Goal: Use online tool/utility: Utilize a website feature to perform a specific function

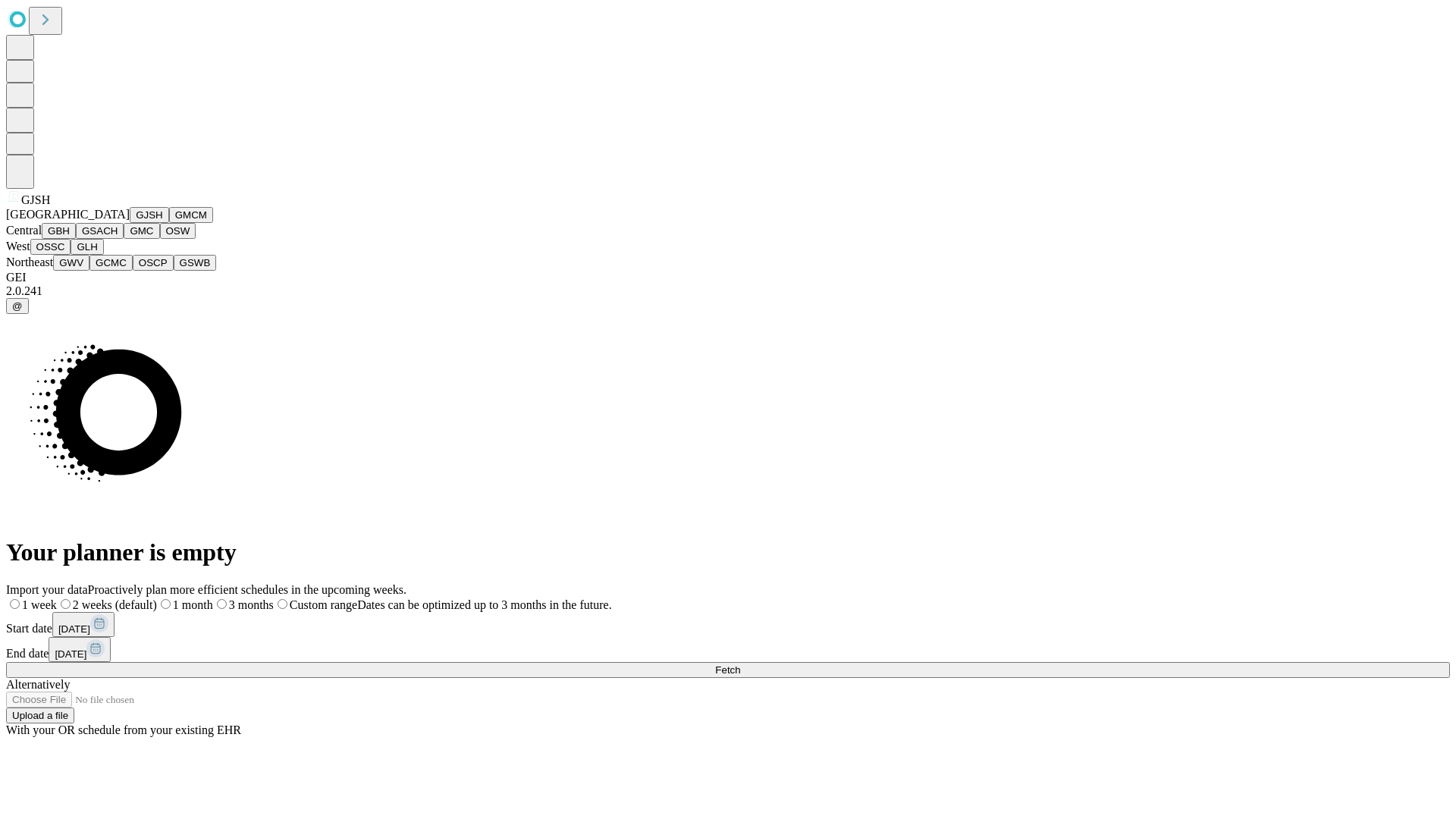
click at [130, 223] on button "GJSH" at bounding box center [149, 215] width 40 height 16
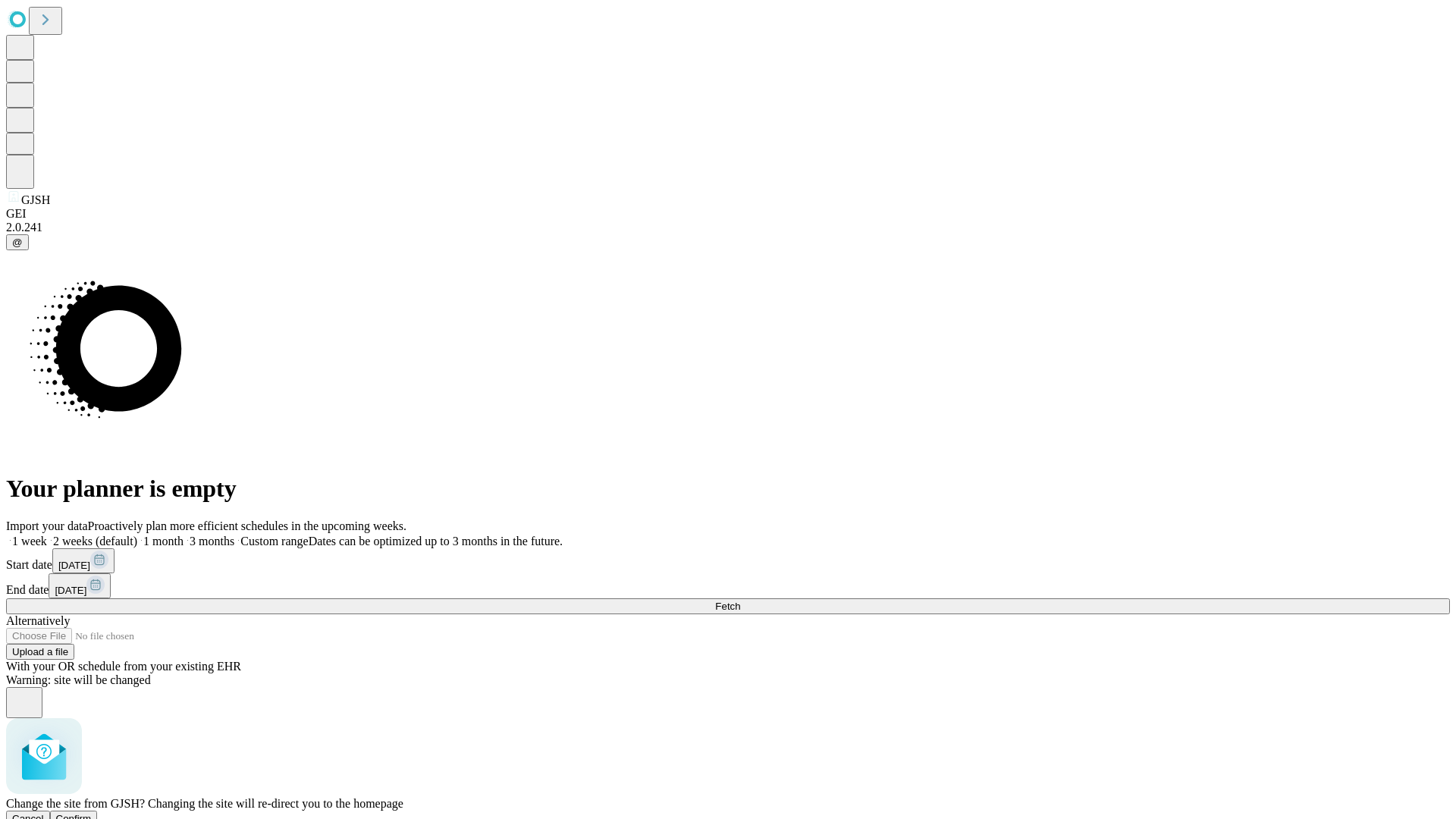
click at [92, 813] on span "Confirm" at bounding box center [74, 819] width 36 height 12
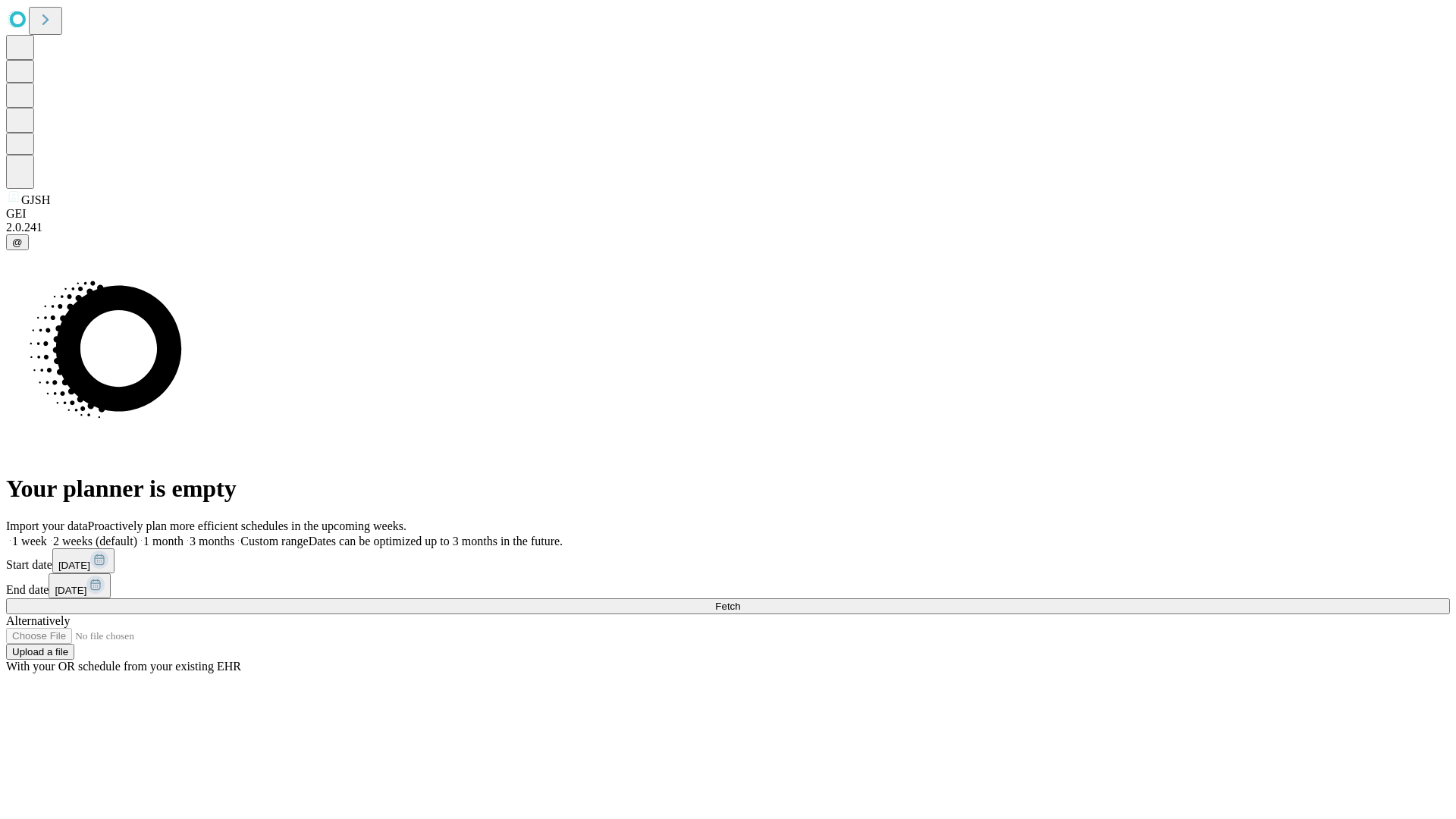
click at [184, 535] on label "1 month" at bounding box center [160, 541] width 46 height 13
click at [740, 600] on span "Fetch" at bounding box center [727, 606] width 25 height 12
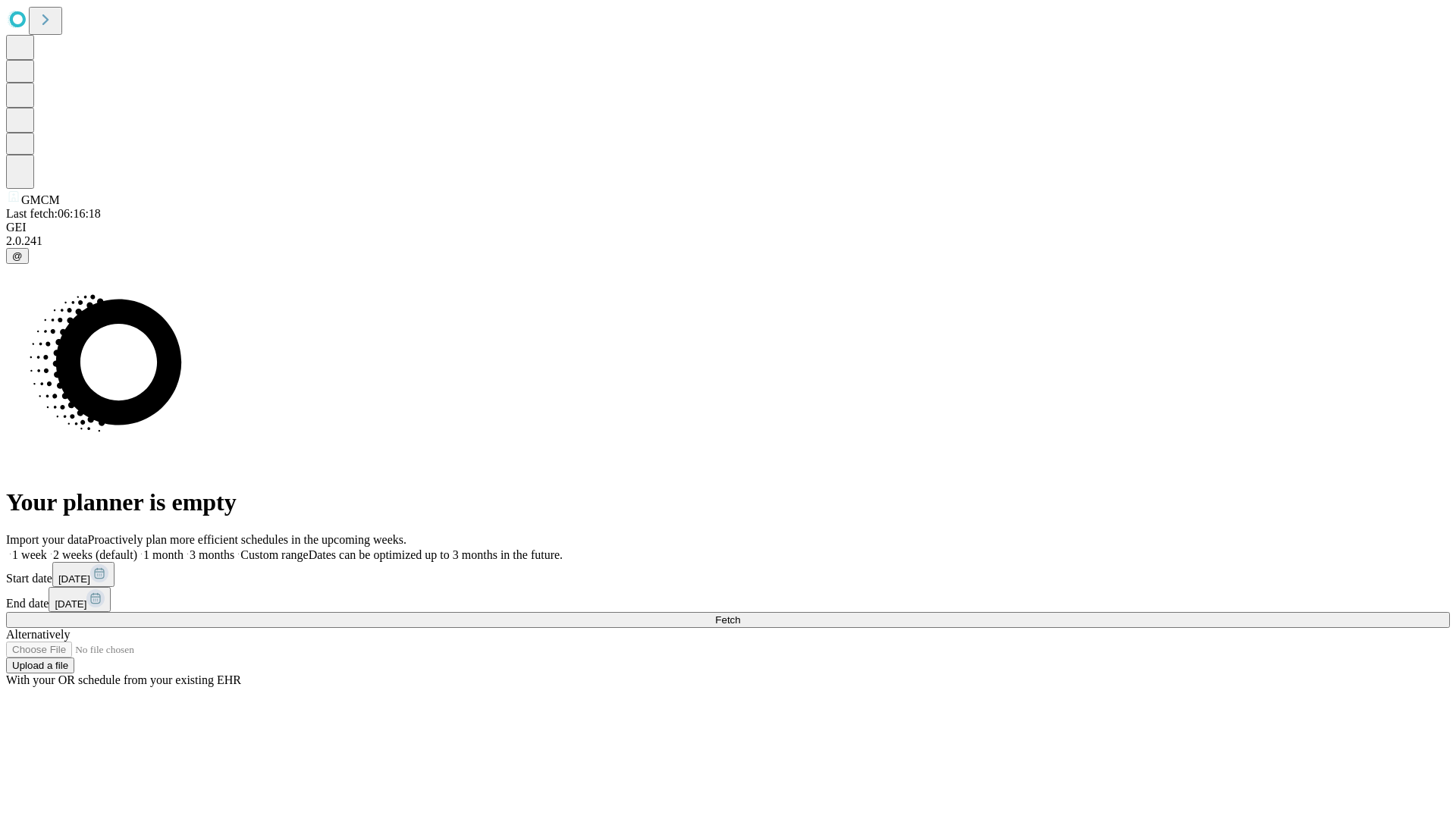
click at [184, 548] on label "1 month" at bounding box center [160, 554] width 46 height 13
click at [740, 614] on span "Fetch" at bounding box center [727, 620] width 25 height 12
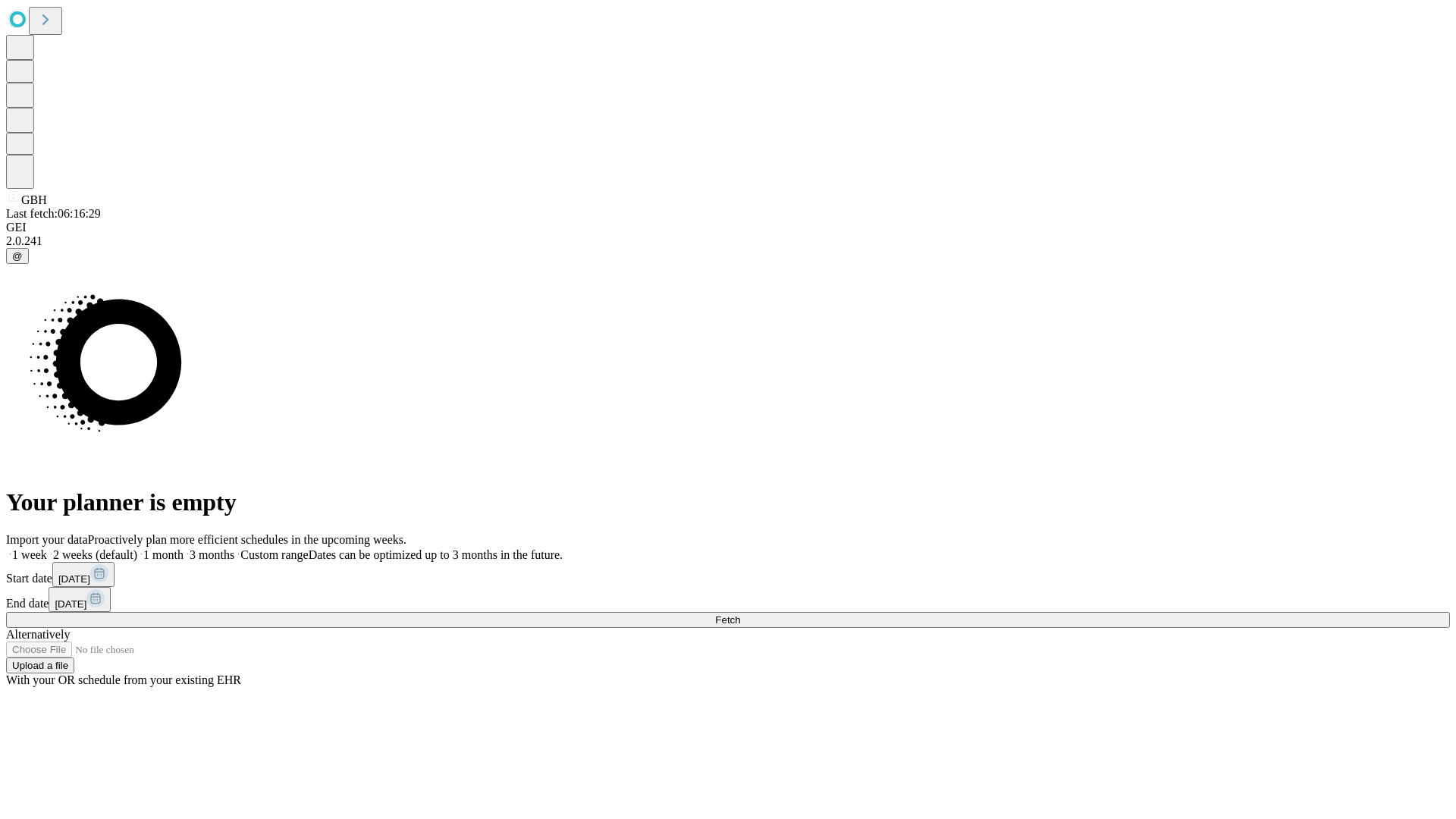
click at [184, 548] on label "1 month" at bounding box center [160, 554] width 46 height 13
click at [740, 614] on span "Fetch" at bounding box center [727, 620] width 25 height 12
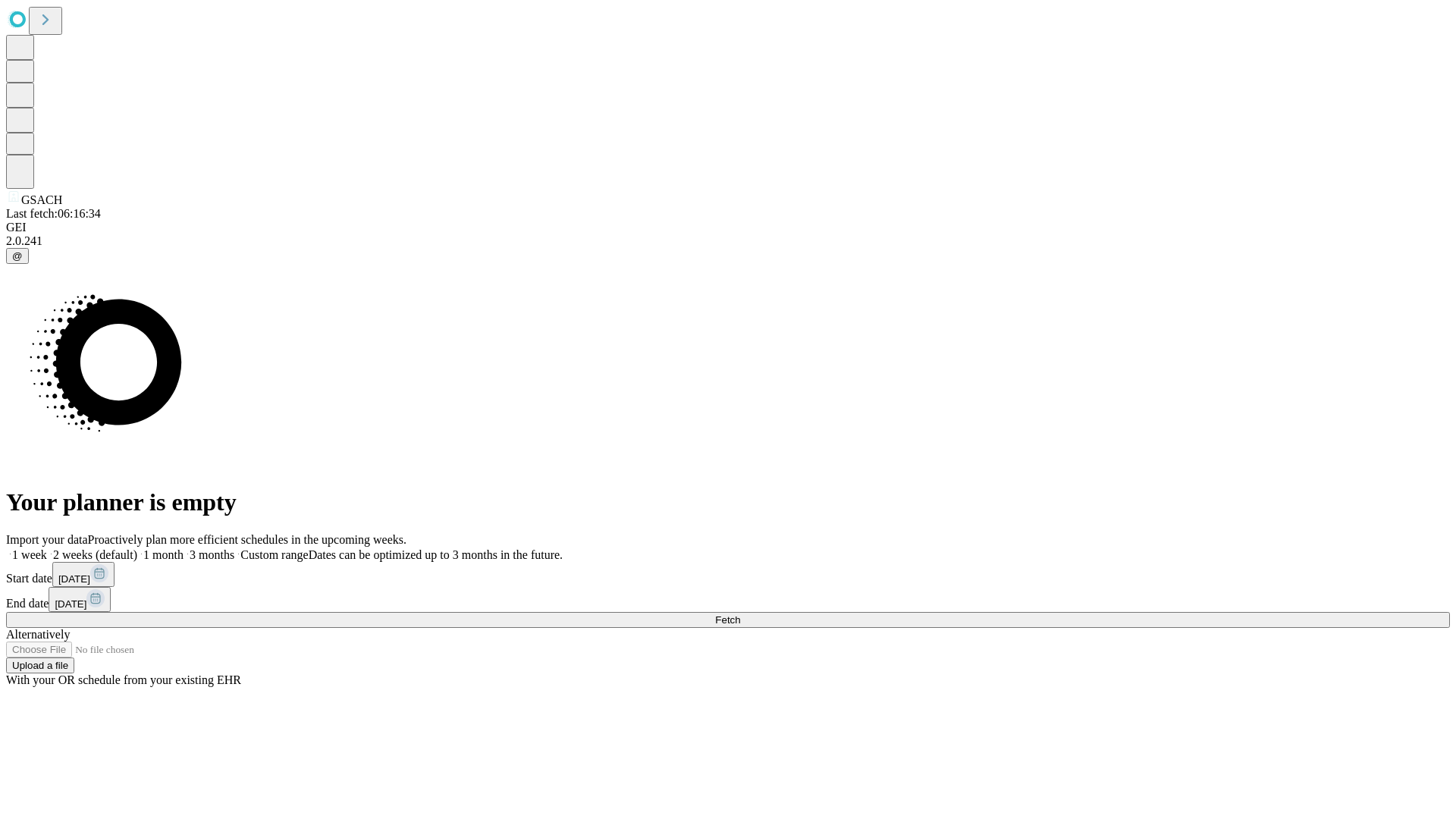
click at [740, 614] on span "Fetch" at bounding box center [727, 620] width 25 height 12
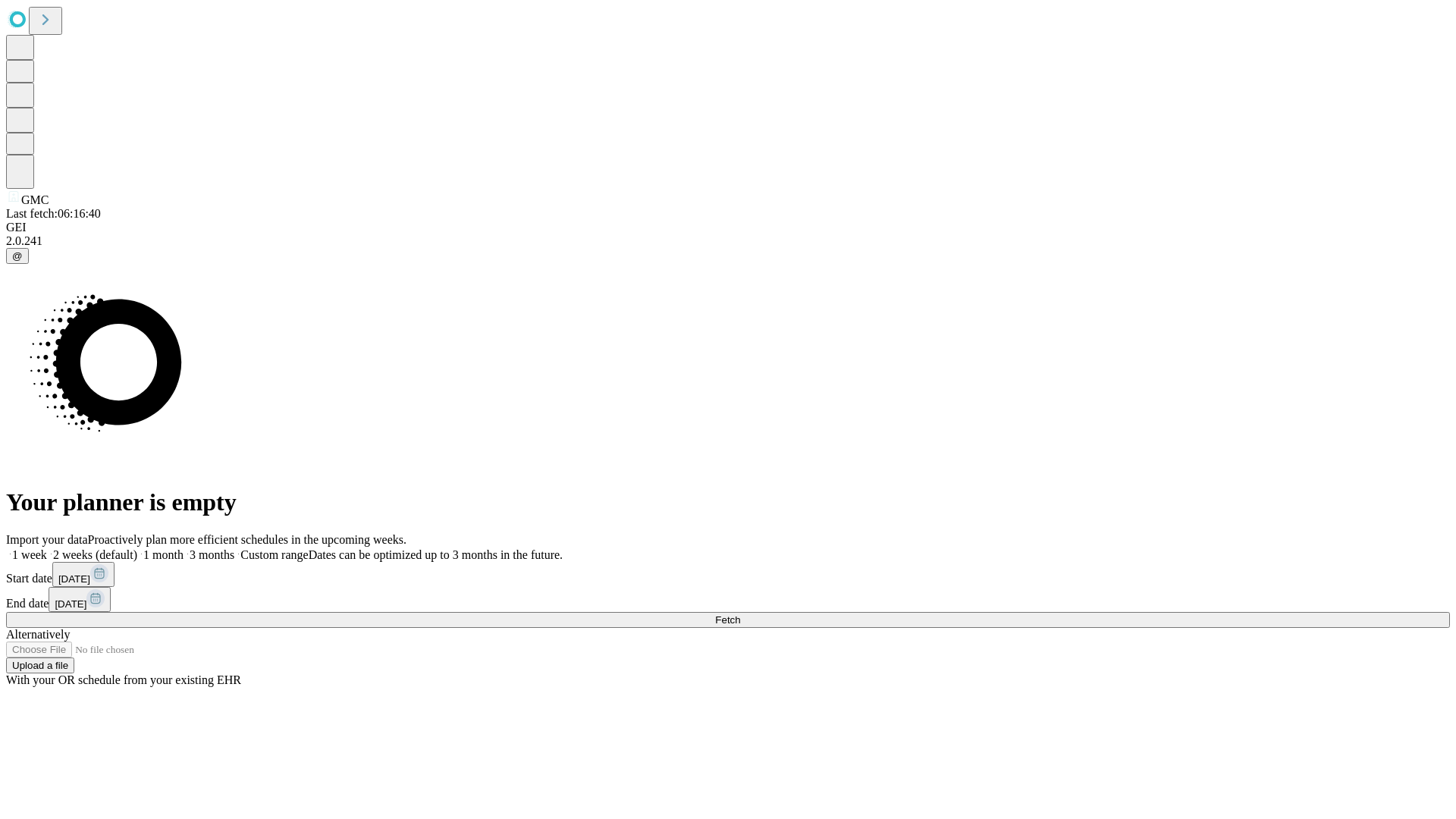
click at [184, 548] on label "1 month" at bounding box center [160, 554] width 46 height 13
click at [740, 614] on span "Fetch" at bounding box center [727, 620] width 25 height 12
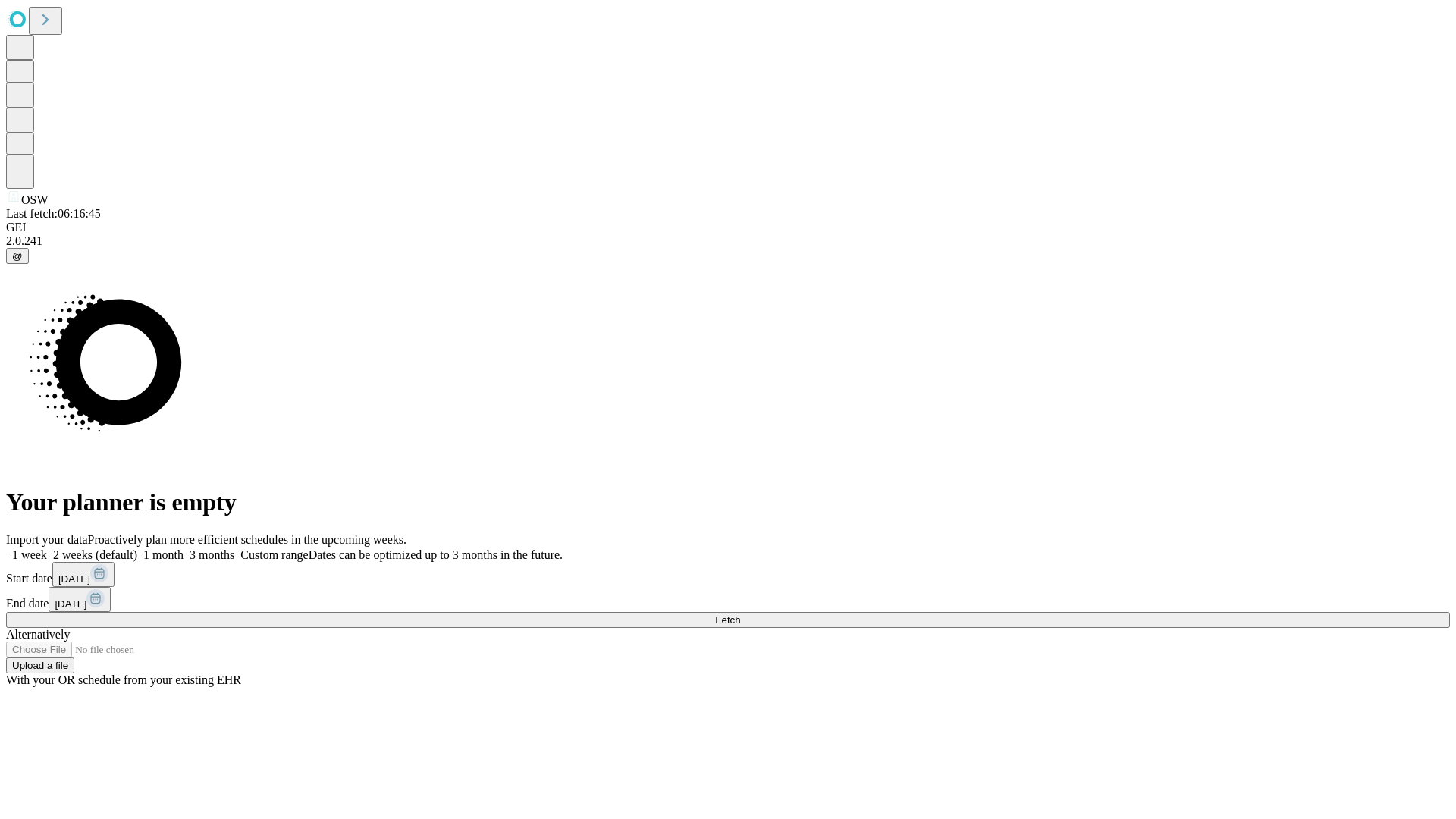
click at [184, 548] on label "1 month" at bounding box center [160, 554] width 46 height 13
click at [740, 614] on span "Fetch" at bounding box center [727, 620] width 25 height 12
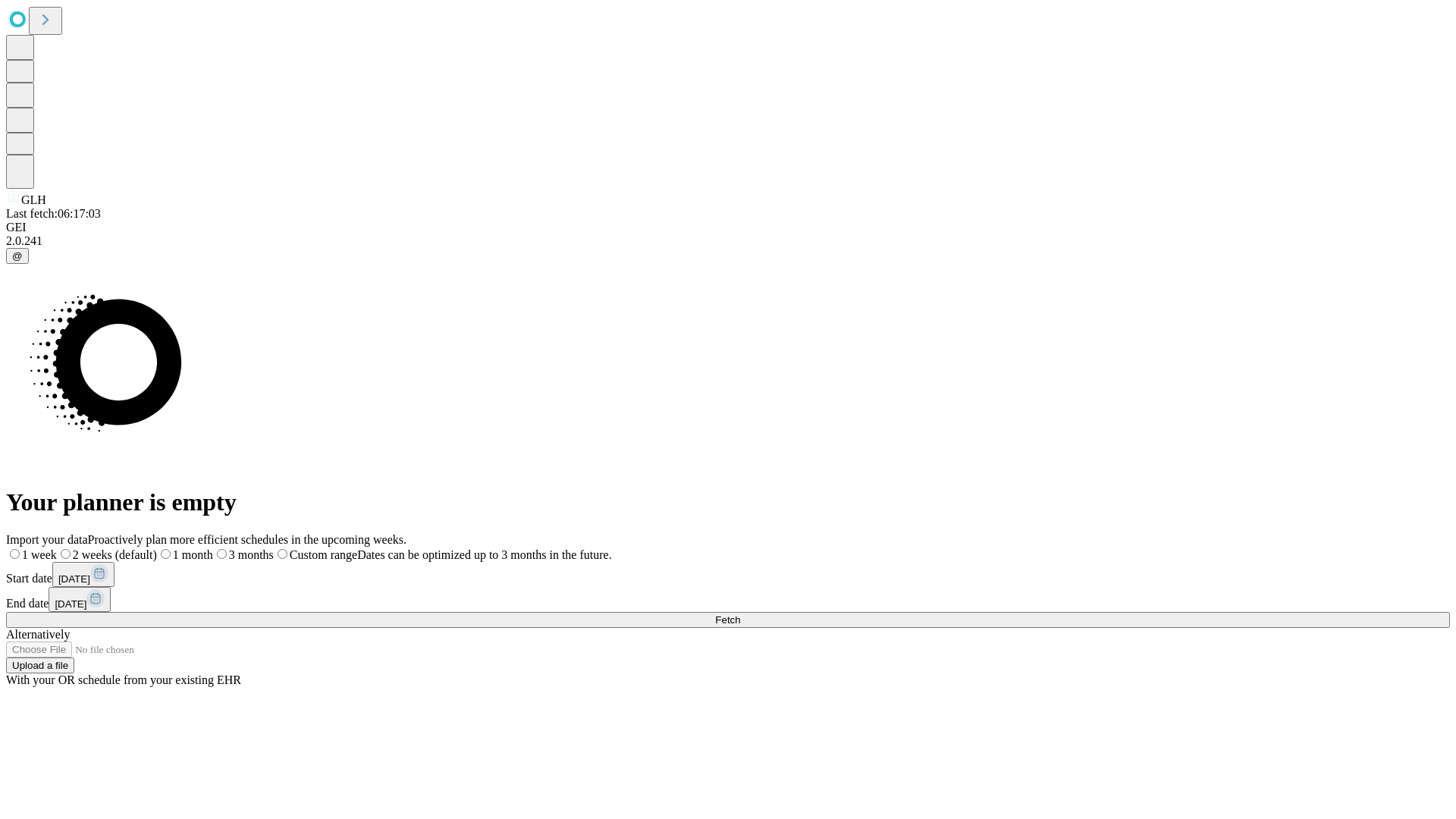
click at [213, 548] on label "1 month" at bounding box center [185, 554] width 56 height 13
click at [740, 614] on span "Fetch" at bounding box center [727, 620] width 25 height 12
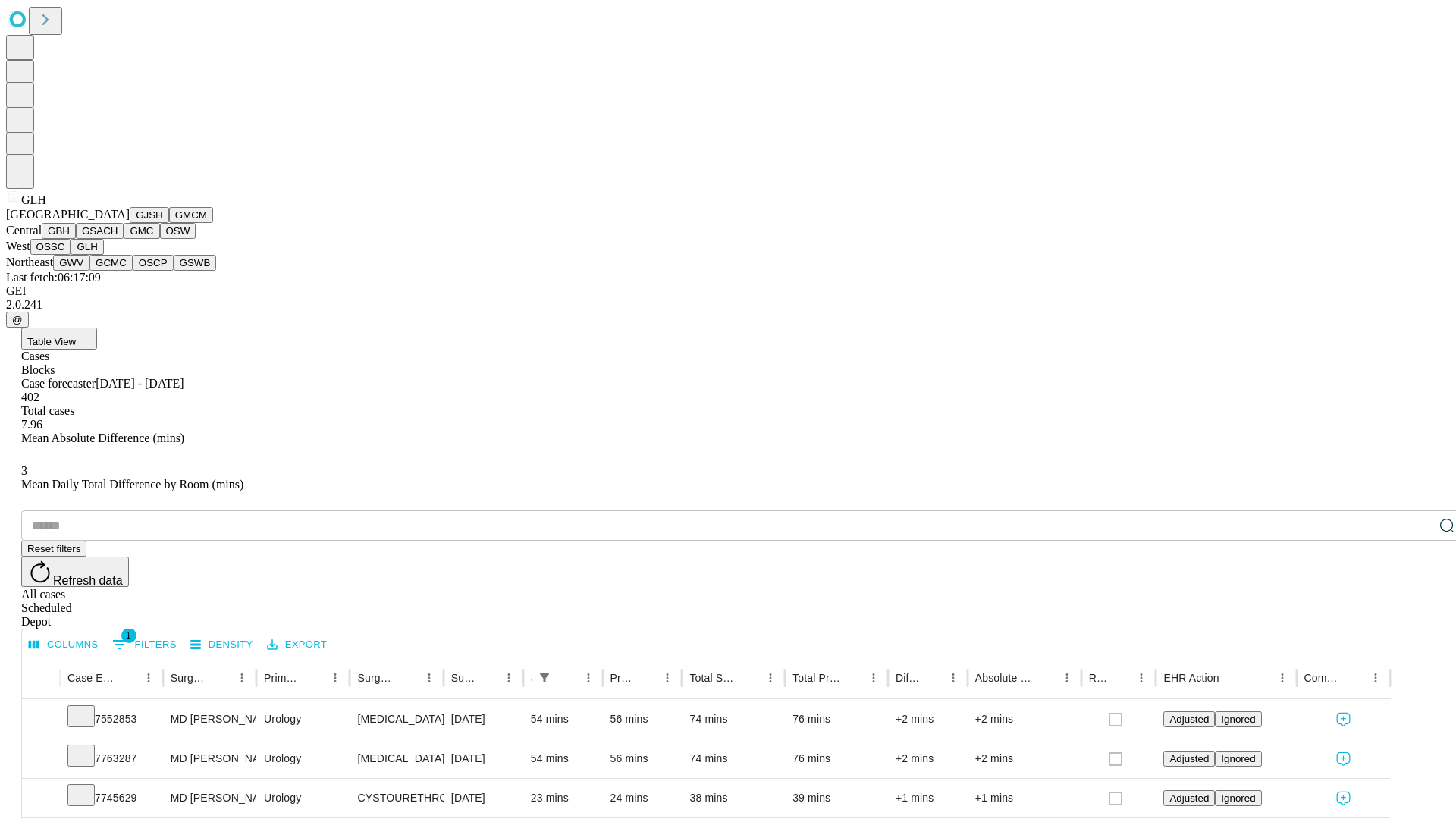
click at [89, 271] on button "GWV" at bounding box center [71, 263] width 37 height 16
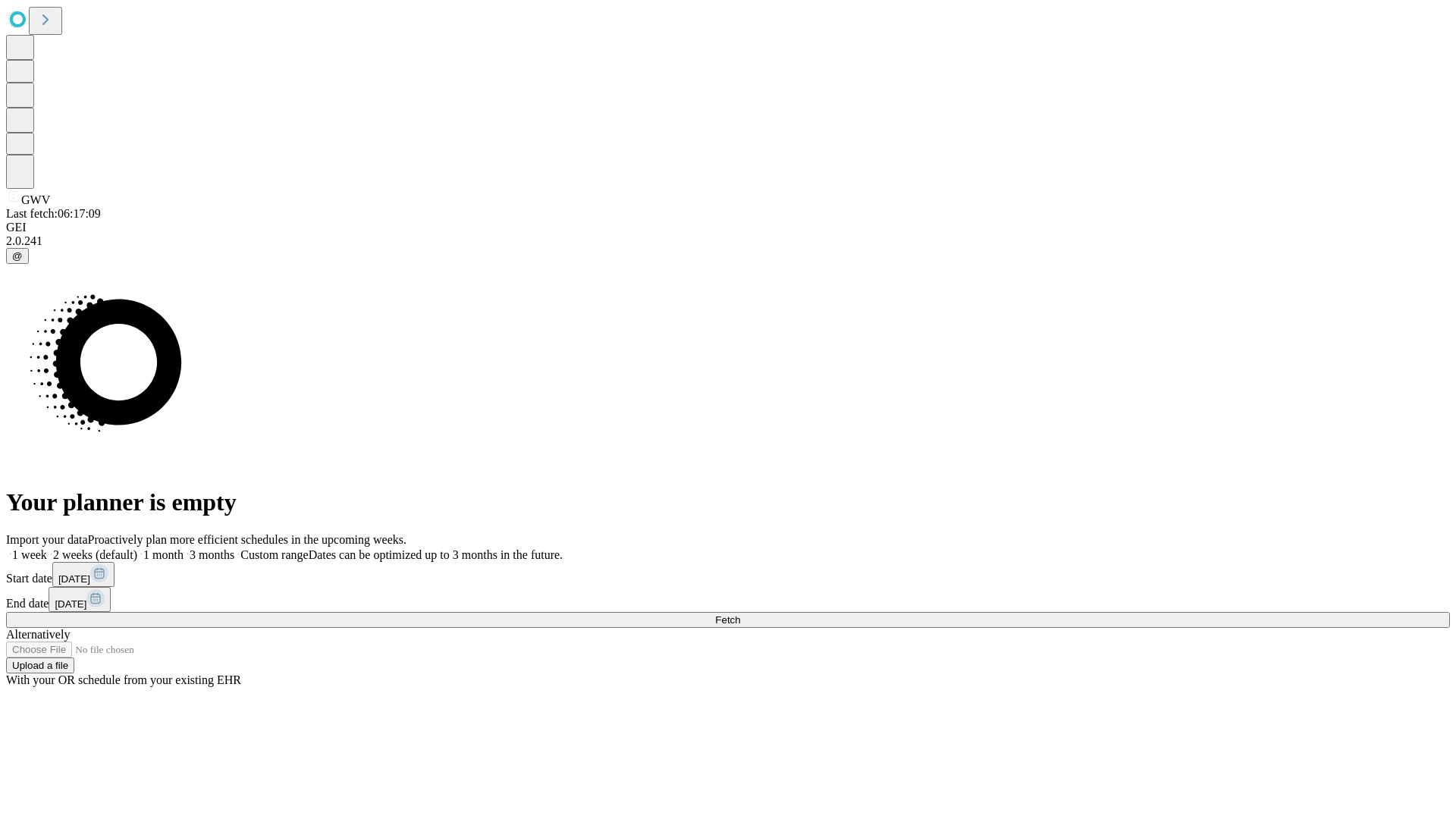
click at [184, 548] on label "1 month" at bounding box center [160, 554] width 46 height 13
click at [740, 614] on span "Fetch" at bounding box center [727, 620] width 25 height 12
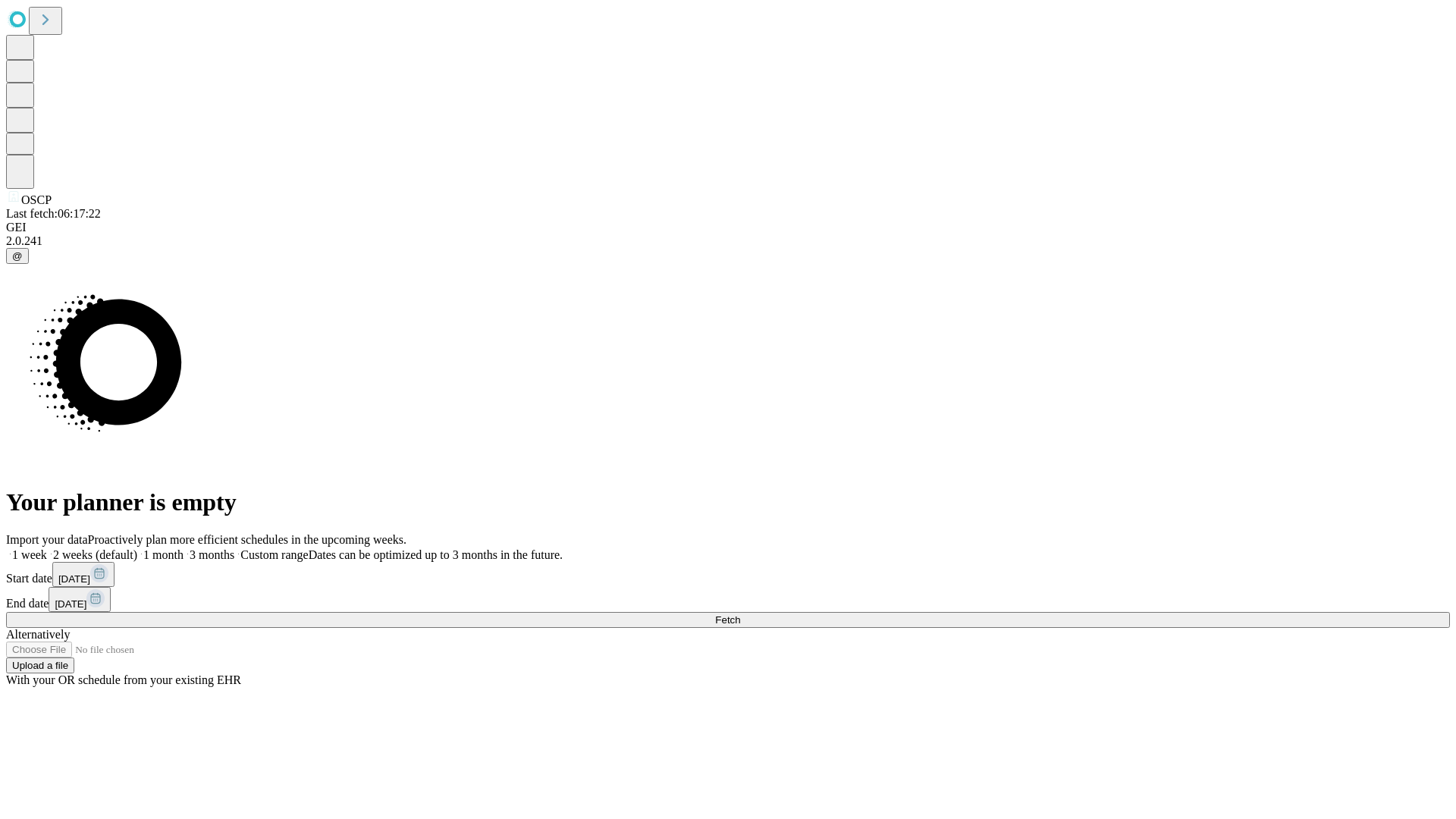
click at [740, 614] on span "Fetch" at bounding box center [727, 620] width 25 height 12
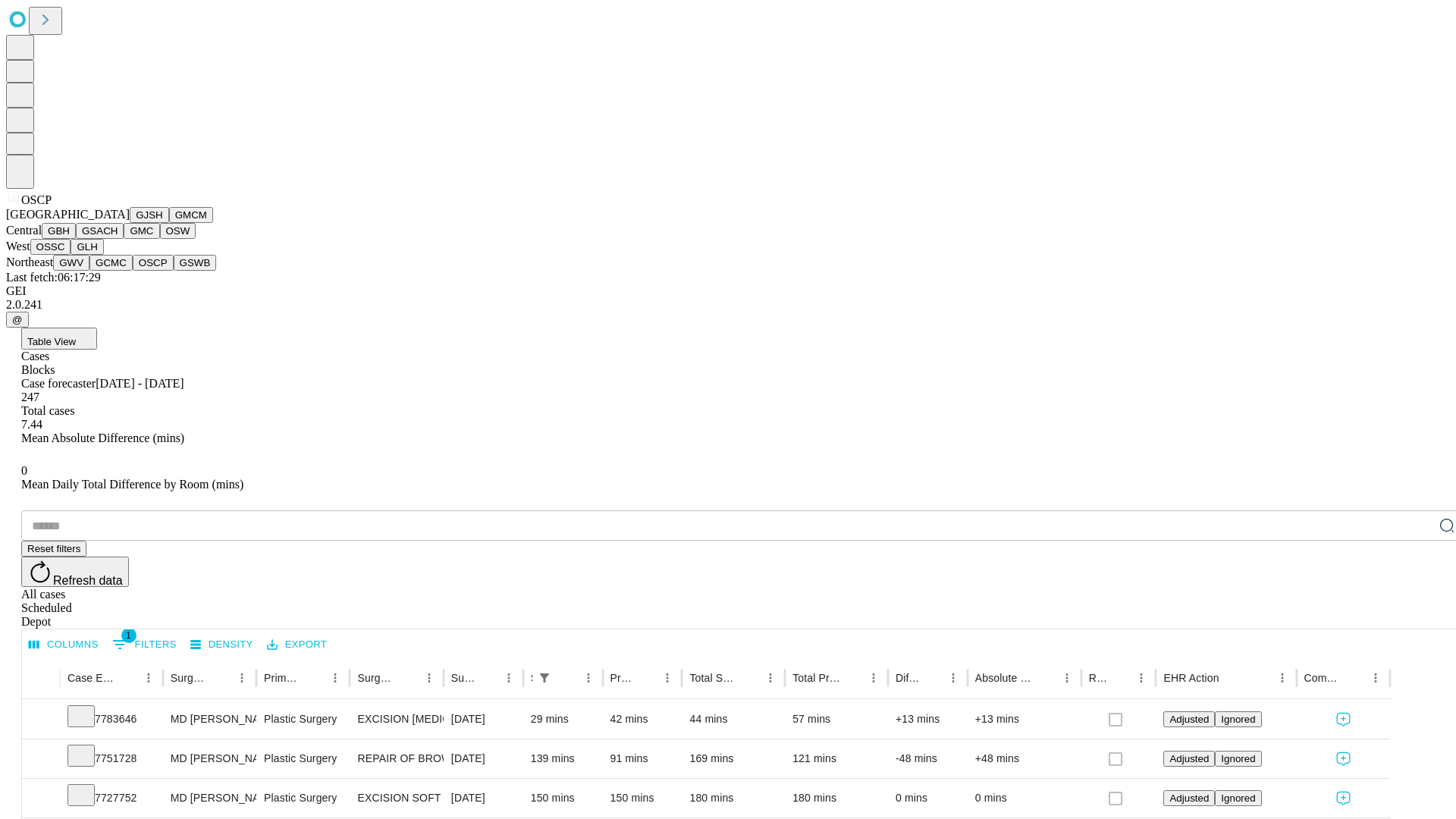
click at [174, 271] on button "GSWB" at bounding box center [196, 263] width 44 height 16
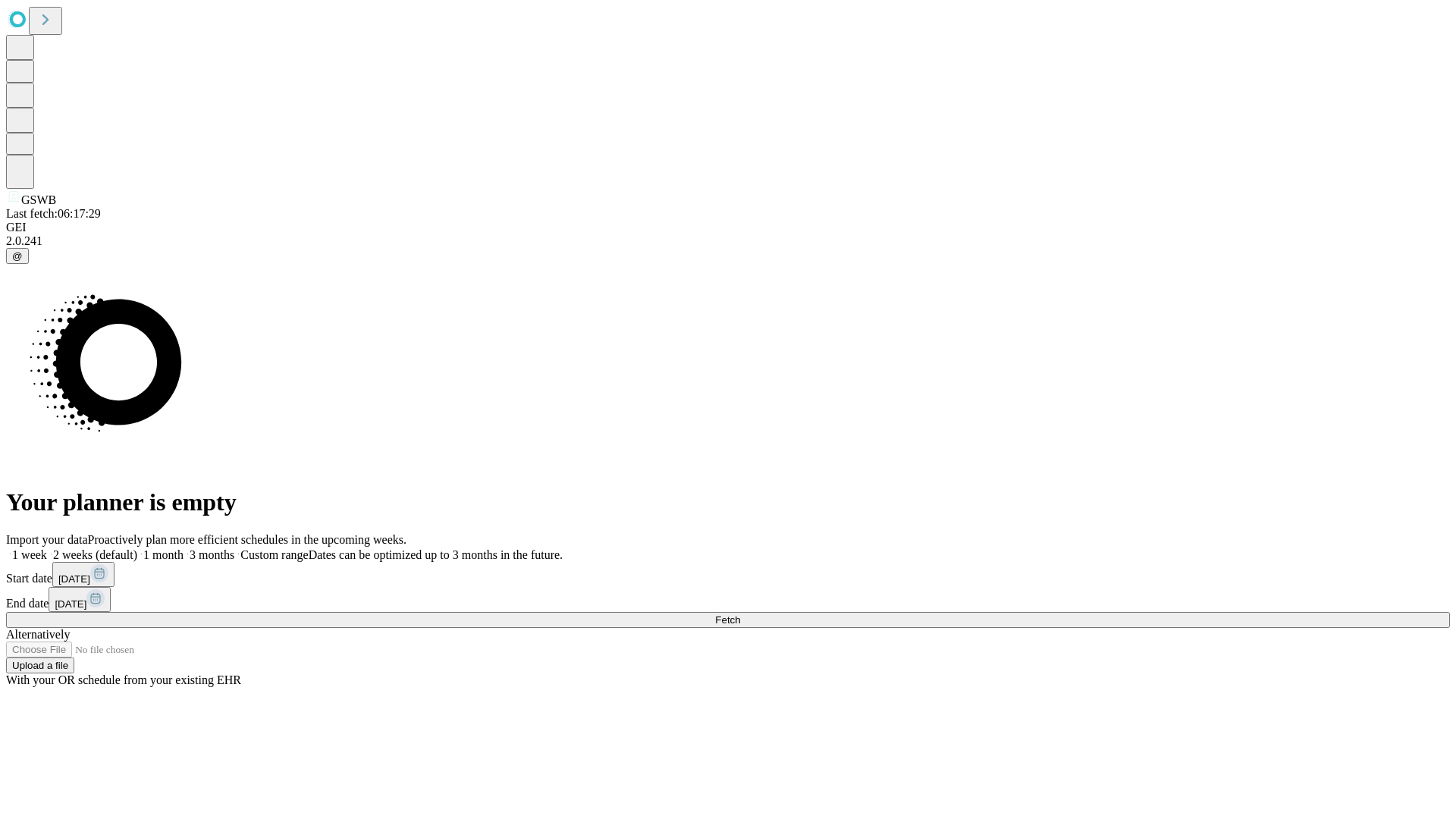
click at [184, 548] on label "1 month" at bounding box center [160, 554] width 46 height 13
click at [740, 614] on span "Fetch" at bounding box center [727, 620] width 25 height 12
